Goal: Task Accomplishment & Management: Manage account settings

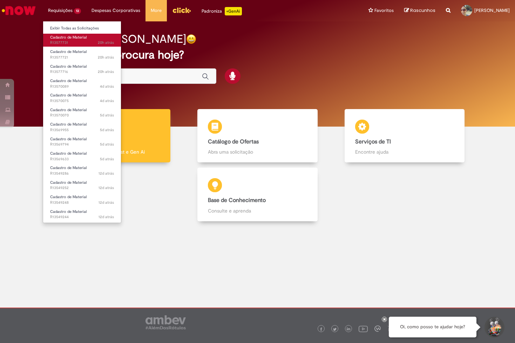
click at [66, 38] on span "Cadastro de Material" at bounding box center [68, 37] width 36 height 5
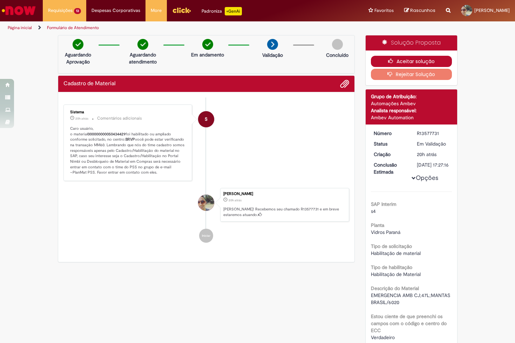
click at [379, 64] on button "Aceitar solução" at bounding box center [411, 61] width 81 height 11
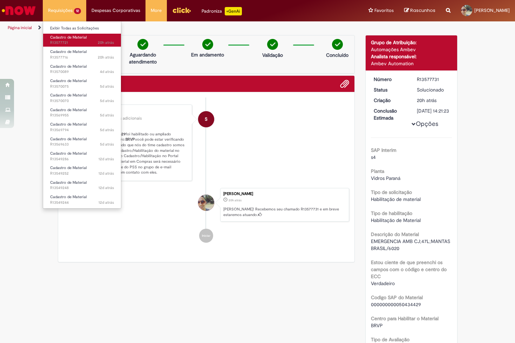
click at [82, 43] on span "20h atrás 20 horas atrás R13577721" at bounding box center [82, 43] width 64 height 6
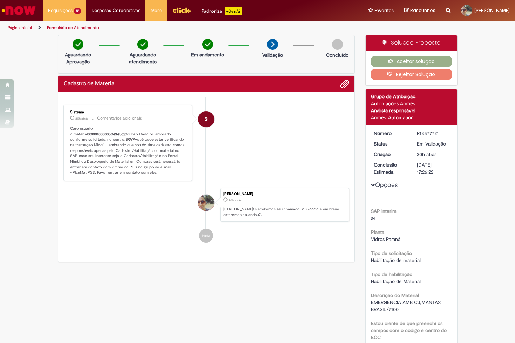
click at [276, 118] on li "S Sistema 20h atrás 20 horas atrás Comentários adicionais Caro usuário, o mater…" at bounding box center [206, 142] width 286 height 76
click at [396, 59] on button "Aceitar solução" at bounding box center [411, 61] width 81 height 11
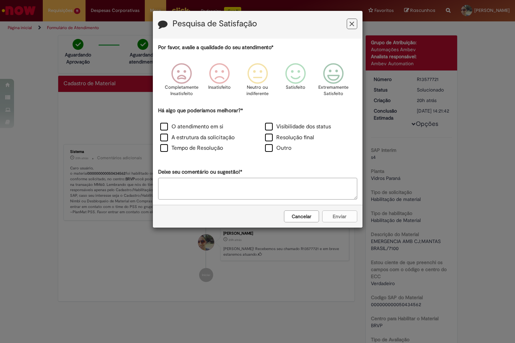
click at [349, 26] on icon "Feedback" at bounding box center [351, 23] width 5 height 7
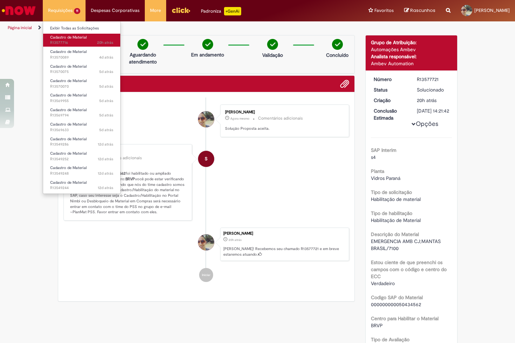
drag, startPoint x: 70, startPoint y: 43, endPoint x: 192, endPoint y: 19, distance: 123.8
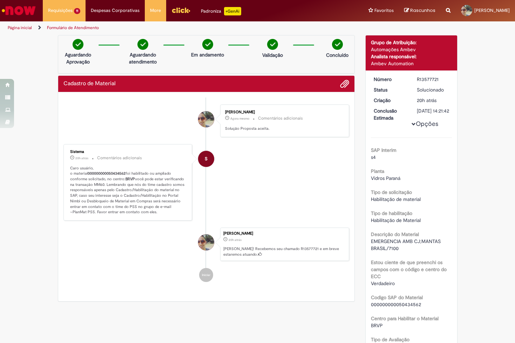
click at [0, 0] on span "20h atrás 20 horas atrás R13577716" at bounding box center [0, 0] width 0 height 0
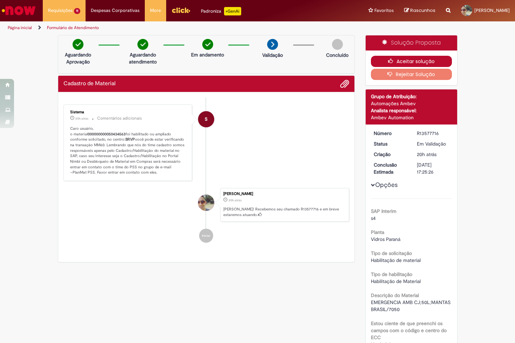
click at [402, 60] on button "Aceitar solução" at bounding box center [411, 61] width 81 height 11
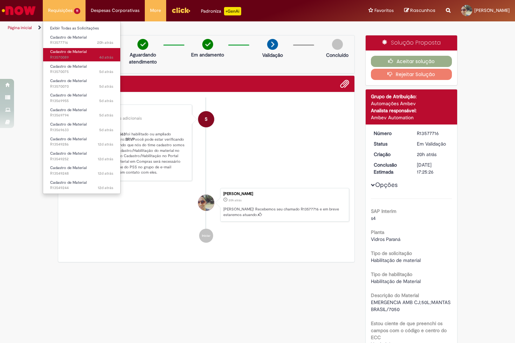
click at [80, 53] on span "Cadastro de Material" at bounding box center [68, 51] width 36 height 5
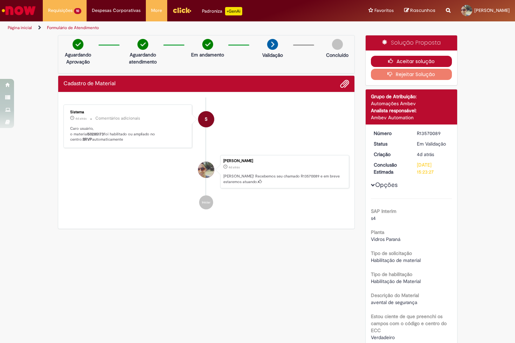
click at [421, 64] on button "Aceitar solução" at bounding box center [411, 61] width 81 height 11
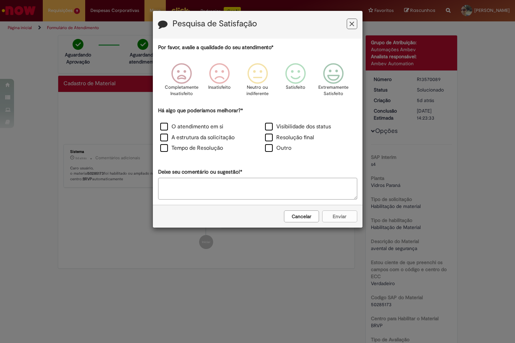
click at [351, 26] on icon "Feedback" at bounding box center [351, 23] width 5 height 7
